Goal: Check status: Check status

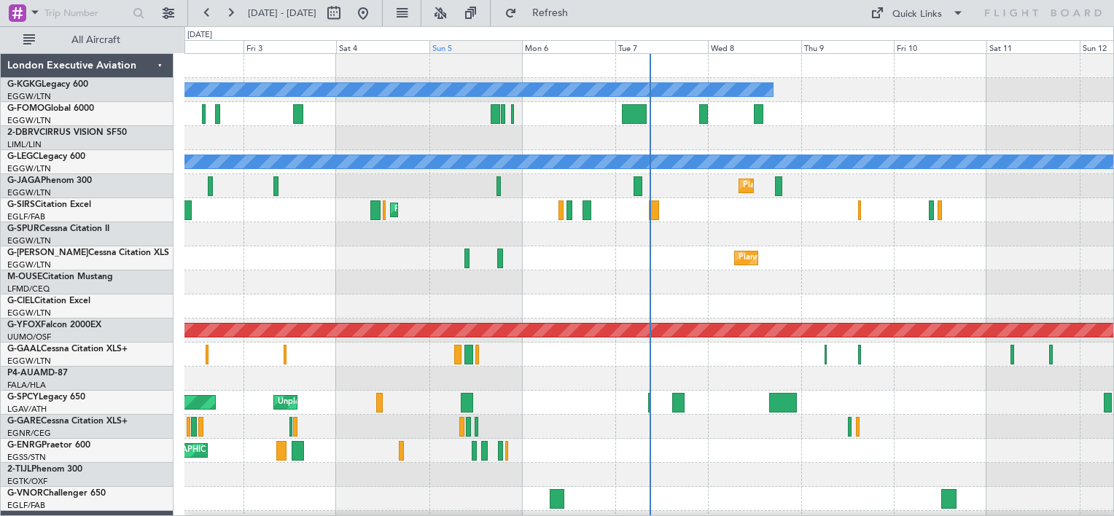
click at [458, 49] on div "Sun 5" at bounding box center [476, 46] width 93 height 13
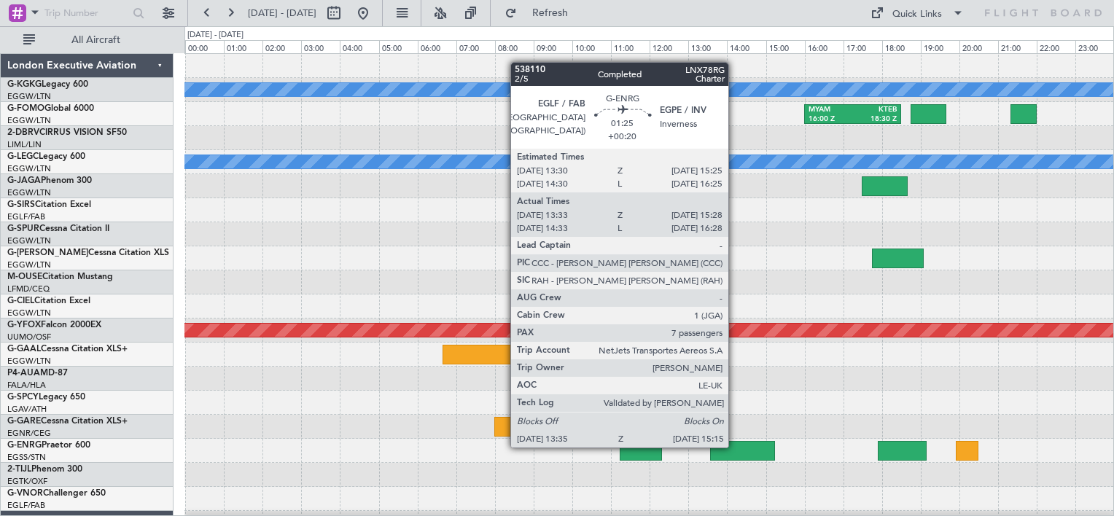
click at [735, 446] on div at bounding box center [742, 451] width 65 height 20
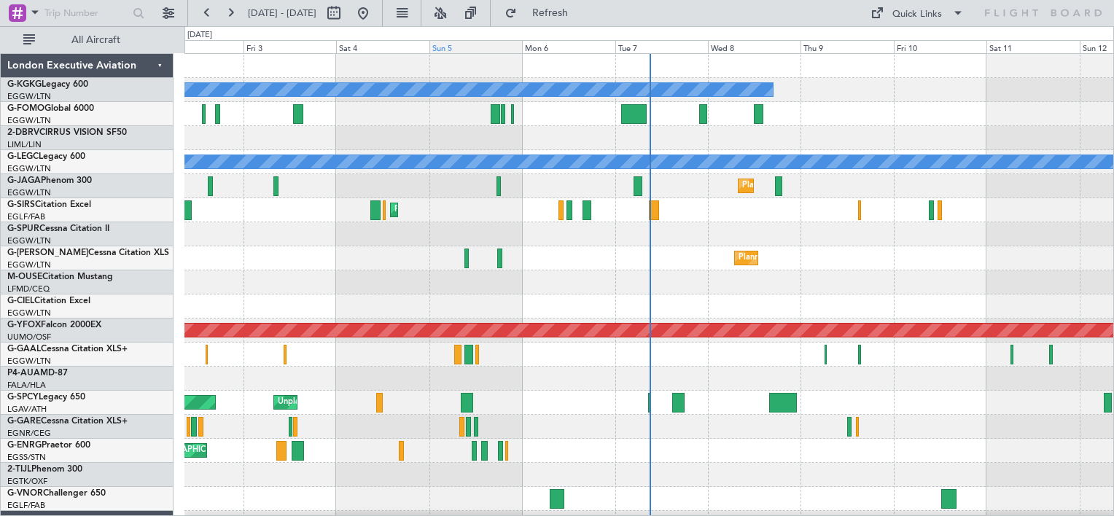
click at [449, 53] on div "0 0 Thu 2 Fri 3 Sat 4 Sun 5 Mon 6 Tue 7 Wed 8 Oct 2025 Thu 9 Fri 10 Sat 11 Sun …" at bounding box center [650, 40] width 930 height 27
click at [448, 46] on div "Sun 5" at bounding box center [476, 46] width 93 height 13
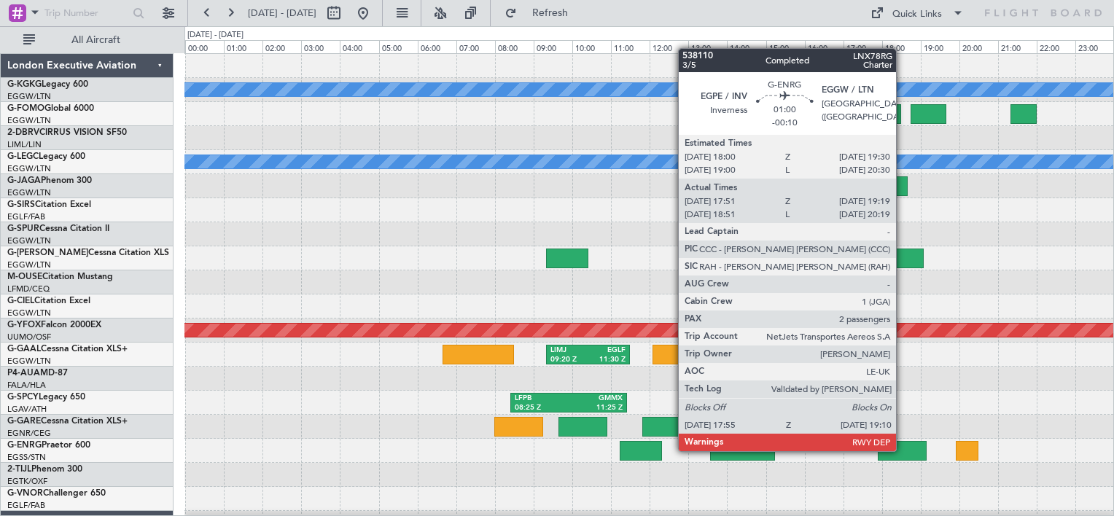
click at [903, 450] on div at bounding box center [902, 451] width 49 height 20
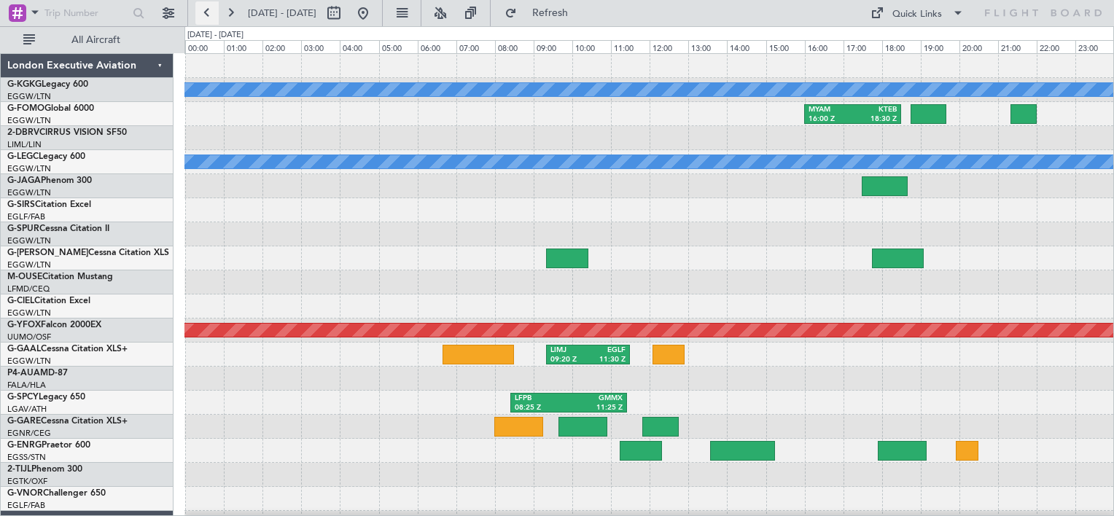
click at [206, 12] on button at bounding box center [206, 12] width 23 height 23
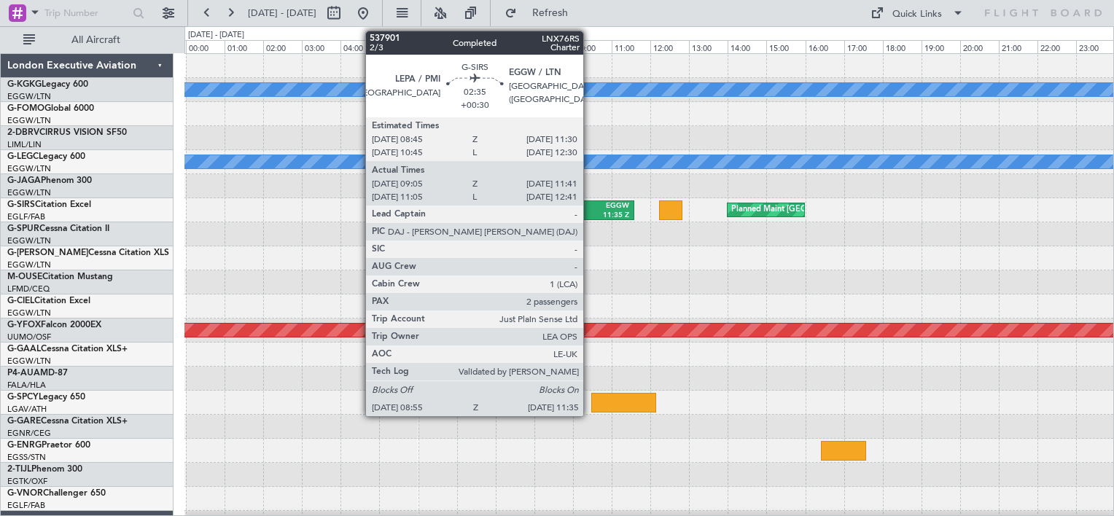
click at [590, 209] on div "EGGW" at bounding box center [605, 206] width 47 height 10
